Goal: Information Seeking & Learning: Learn about a topic

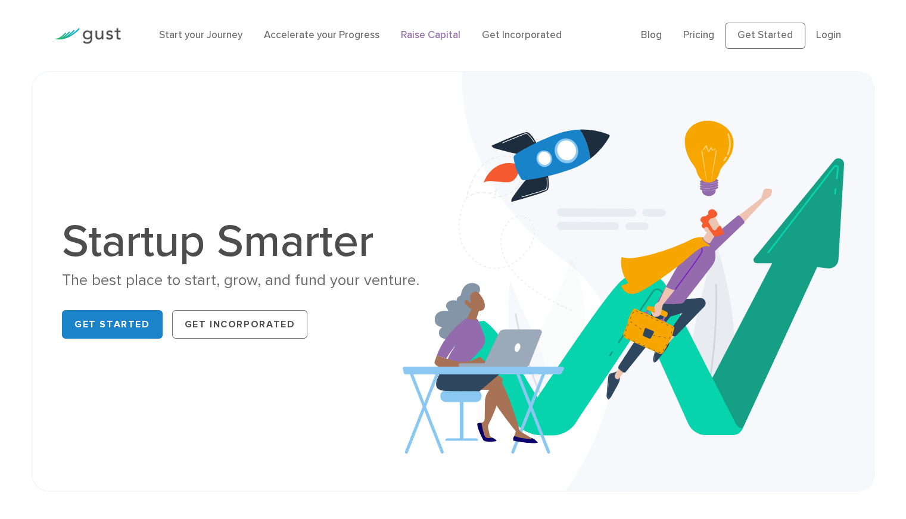
click at [430, 38] on link "Raise Capital" at bounding box center [431, 35] width 60 height 12
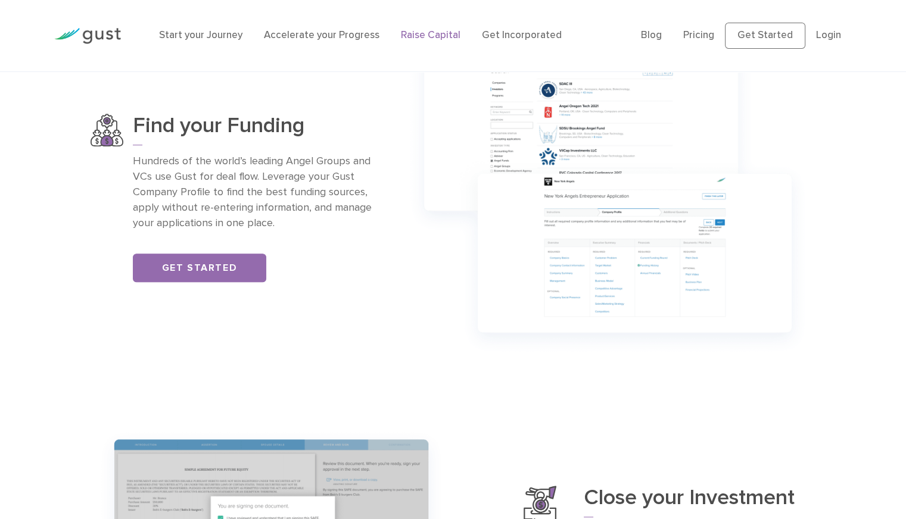
scroll to position [834, 0]
click at [713, 37] on link "Pricing" at bounding box center [698, 35] width 31 height 12
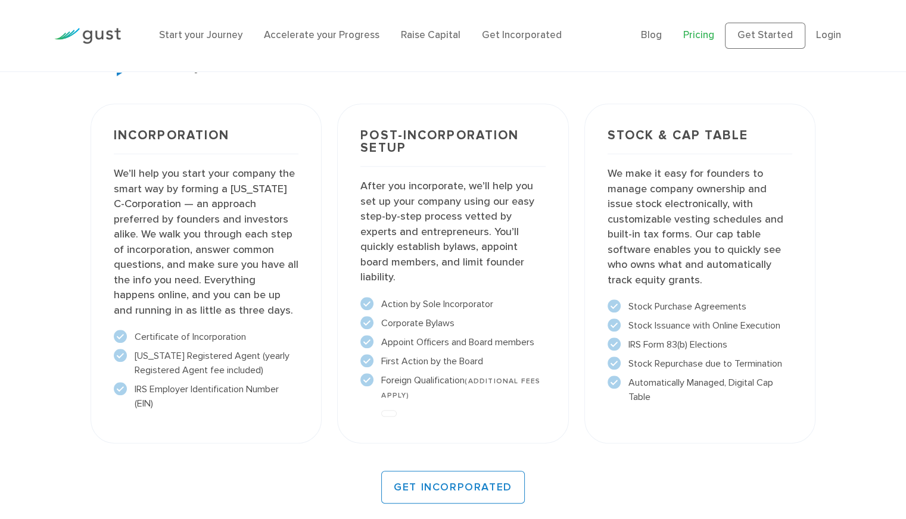
scroll to position [889, 0]
